Goal: Information Seeking & Learning: Learn about a topic

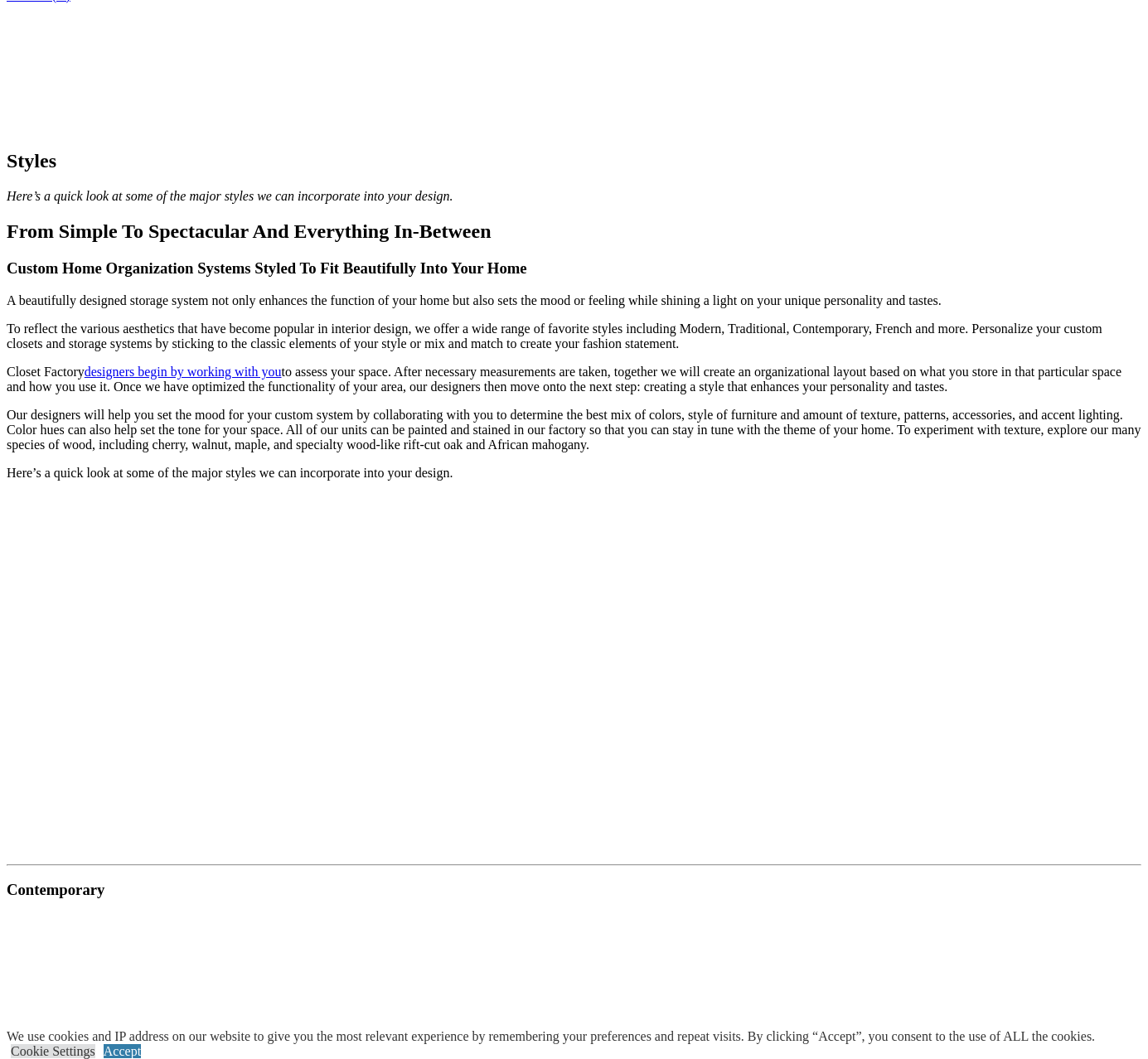
scroll to position [1575, 0]
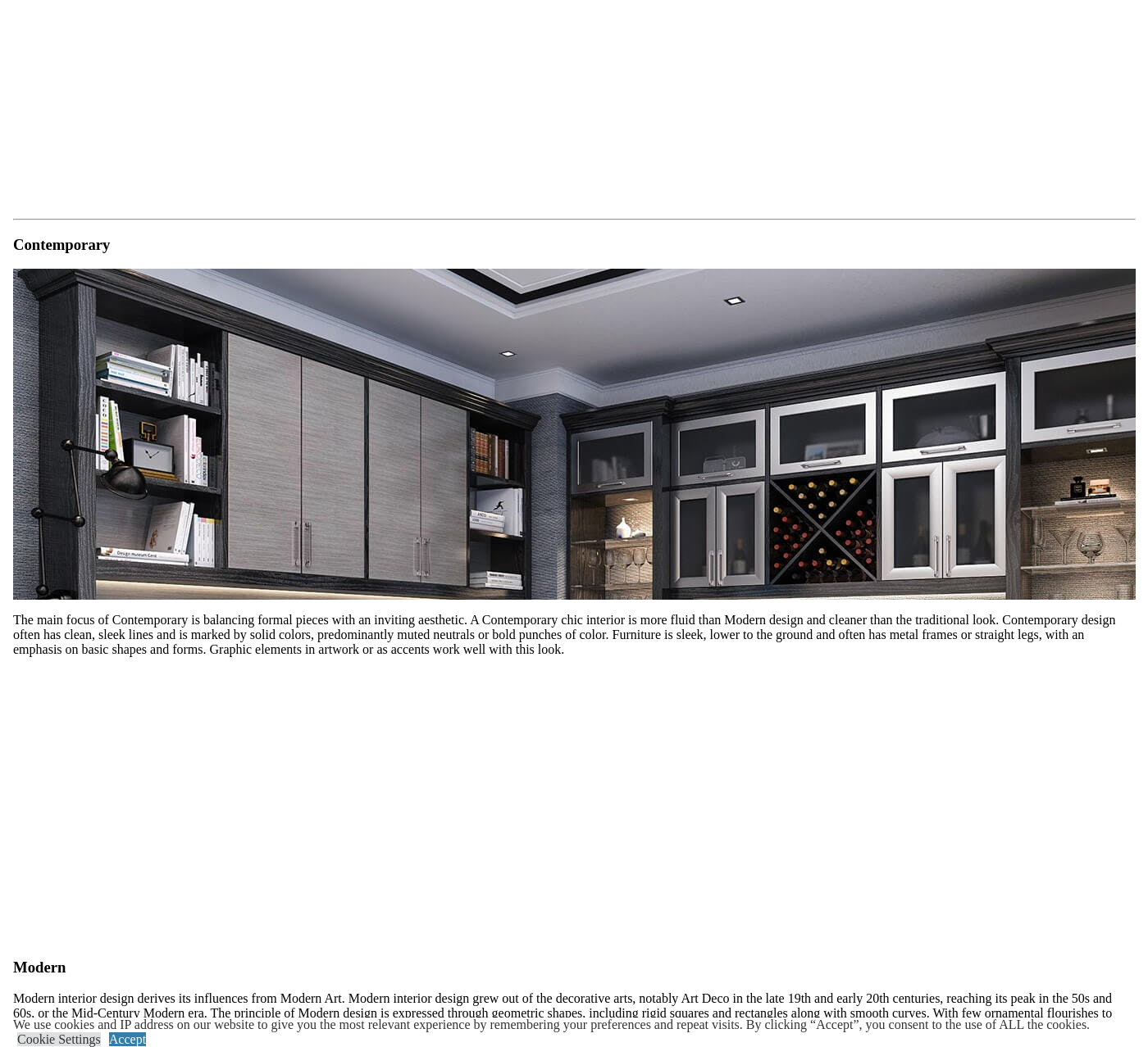
scroll to position [2049, 0]
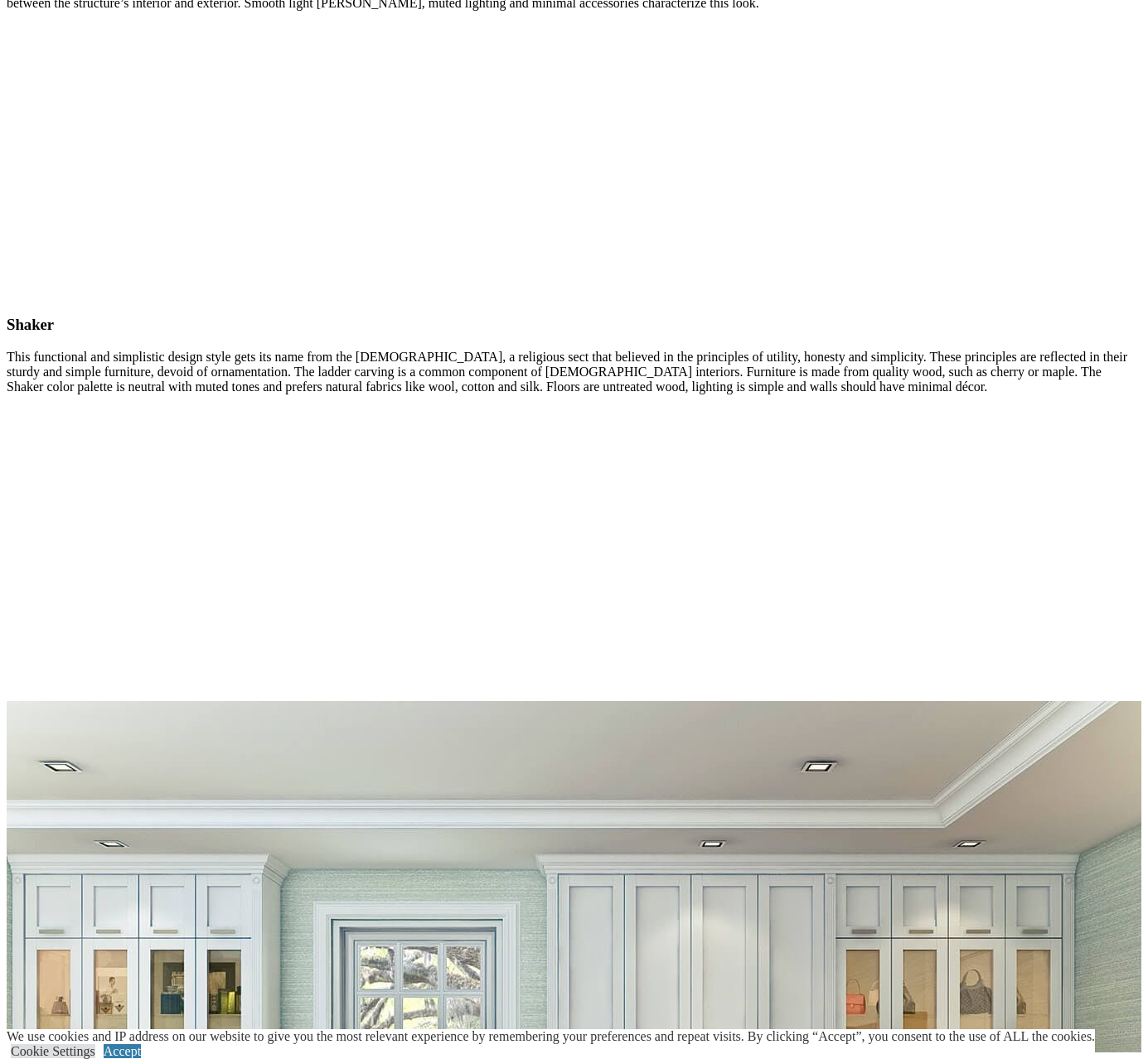
scroll to position [8234, 0]
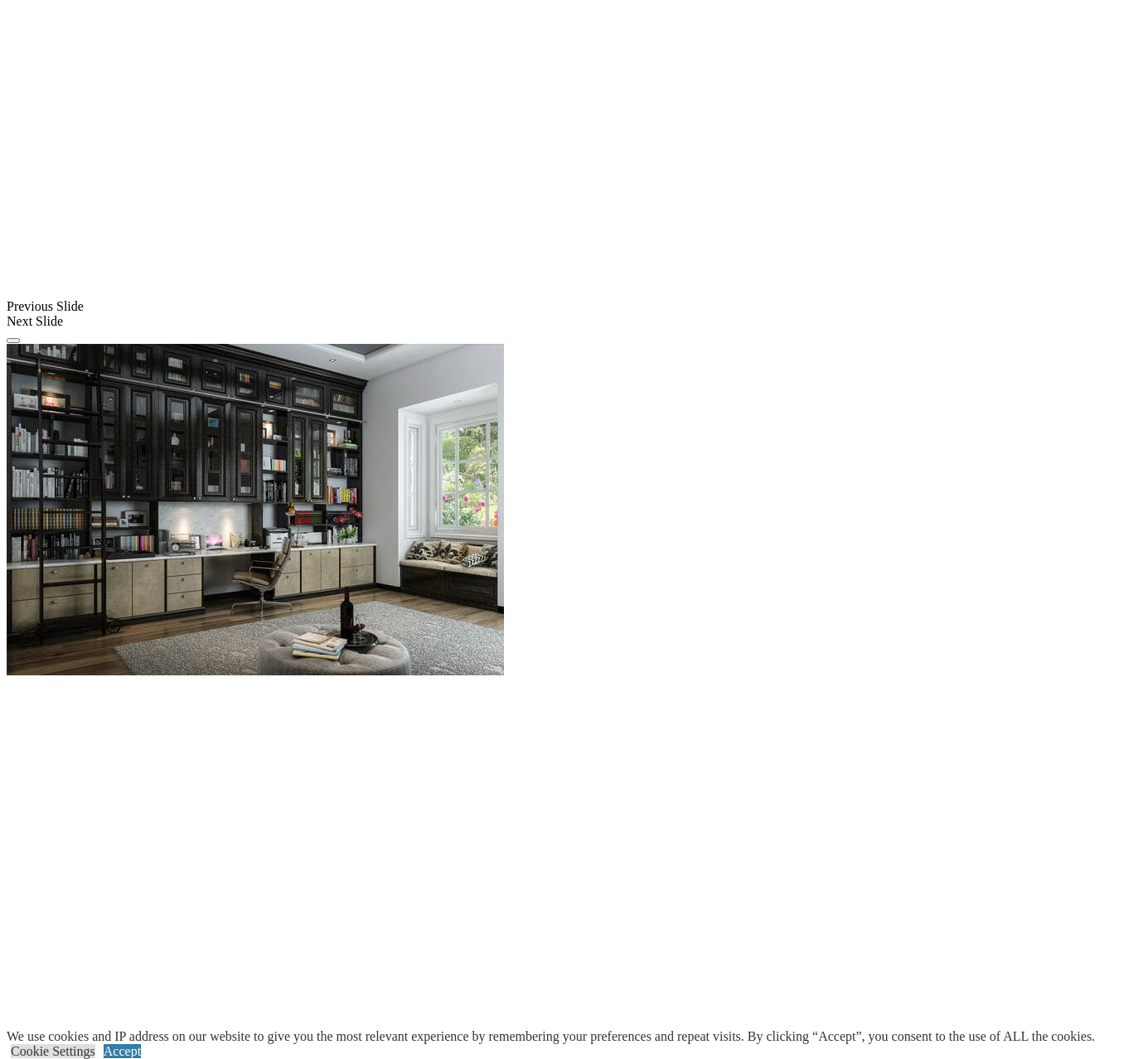
scroll to position [1326, 0]
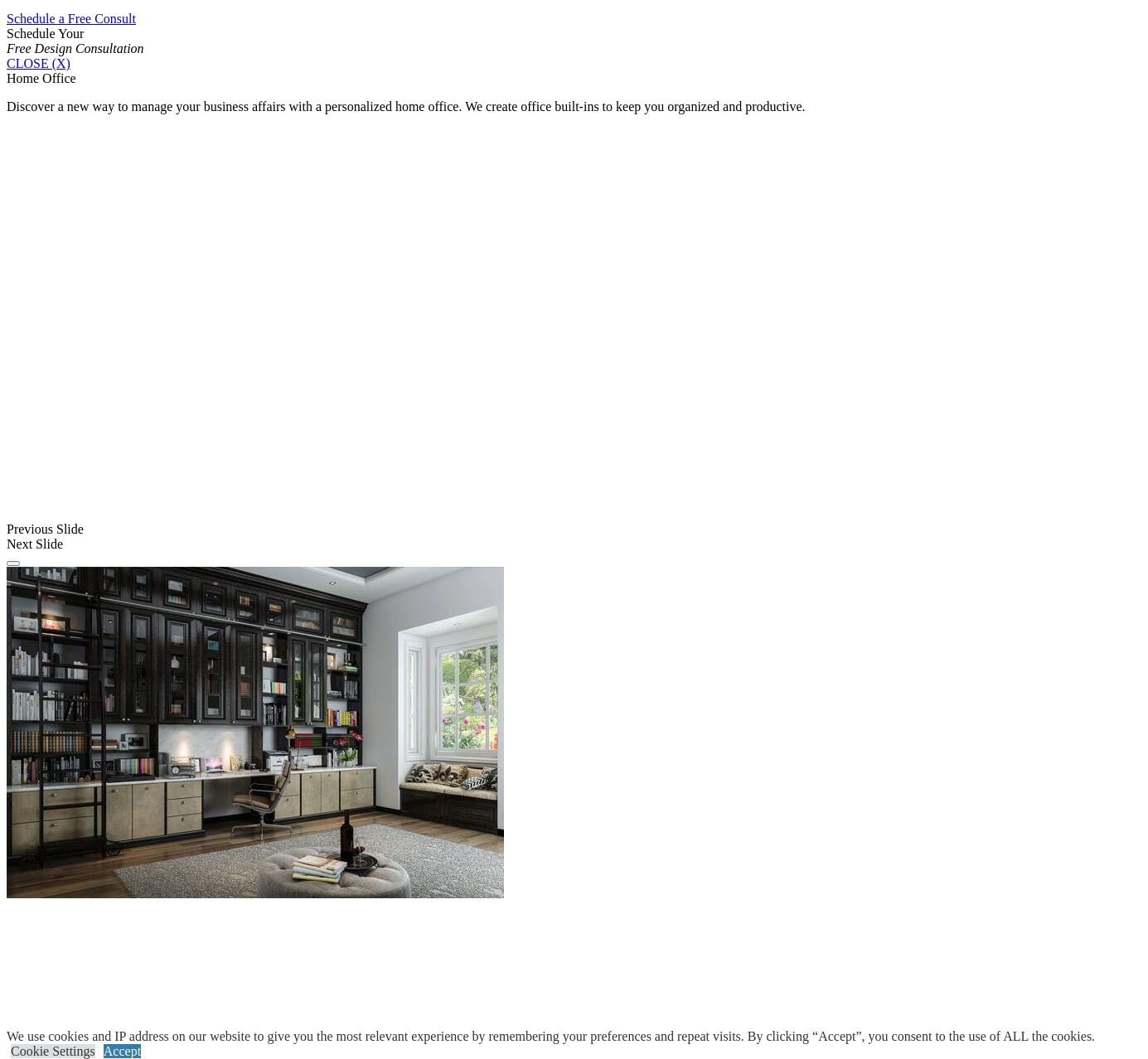
scroll to position [995, 0]
